Goal: Information Seeking & Learning: Find specific page/section

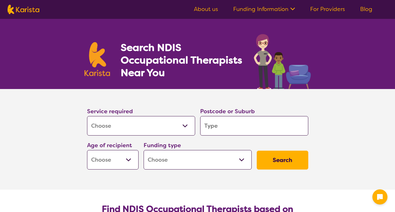
select select "[MEDICAL_DATA]"
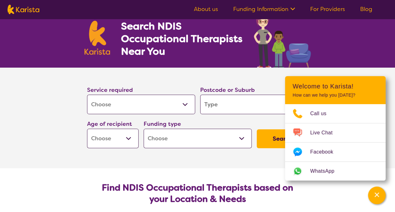
scroll to position [31, 0]
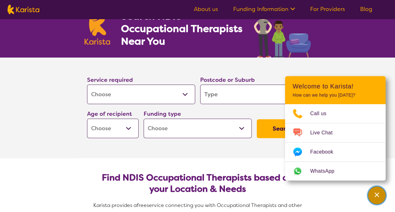
click at [379, 195] on icon "Channel Menu" at bounding box center [376, 194] width 6 height 6
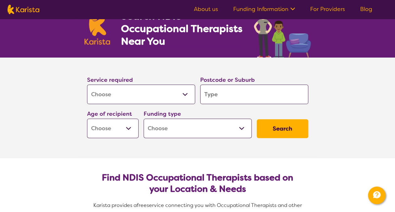
click at [230, 94] on input "search" at bounding box center [254, 93] width 108 height 19
type input "I"
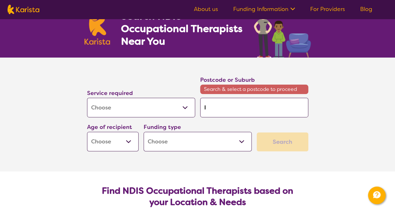
type input "Il"
type input "Ill"
type input "Illa"
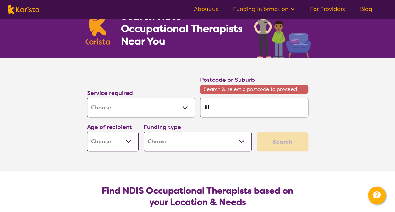
type input "Illa"
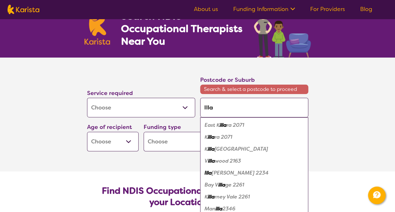
type input "Illaw"
type input "Illawa"
type input "Illawar"
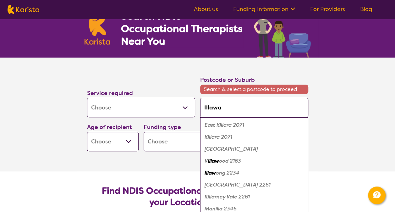
type input "Illawar"
type input "Illawarr"
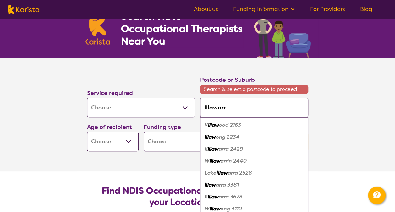
type input "Illawarra"
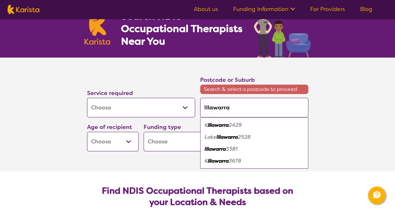
click at [219, 148] on em "Illawarra" at bounding box center [214, 148] width 21 height 7
type input "3381"
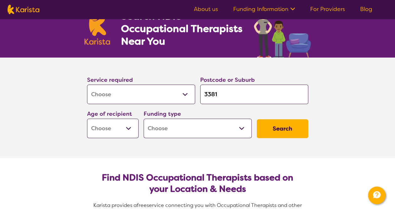
click at [241, 126] on select "Home Care Package (HCP) National Disability Insurance Scheme (NDIS) I don't know" at bounding box center [197, 127] width 108 height 19
select select "HCP"
click at [143, 118] on select "Home Care Package (HCP) National Disability Insurance Scheme (NDIS) I don't know" at bounding box center [197, 127] width 108 height 19
select select "HCP"
click at [282, 127] on button "Search" at bounding box center [281, 128] width 51 height 19
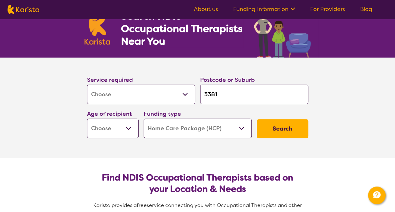
click at [127, 126] on select "Early Childhood - 0 to 9 Child - 10 to 11 Adolescent - 12 to 17 Adult - 18 to 6…" at bounding box center [112, 127] width 51 height 19
select select "AG"
click at [87, 118] on select "Early Childhood - 0 to 9 Child - 10 to 11 Adolescent - 12 to 17 Adult - 18 to 6…" at bounding box center [112, 127] width 51 height 19
select select "AG"
click at [281, 129] on button "Search" at bounding box center [281, 128] width 51 height 19
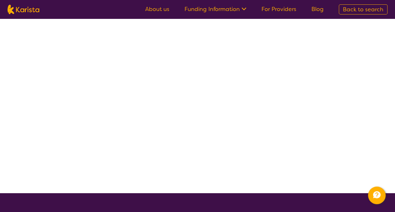
select select "[MEDICAL_DATA]"
select select "AG"
select select "HCP"
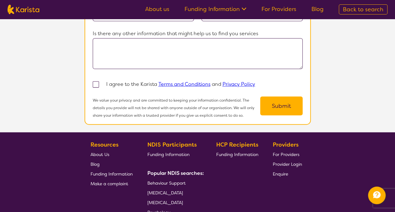
scroll to position [659, 0]
